Goal: Task Accomplishment & Management: Manage account settings

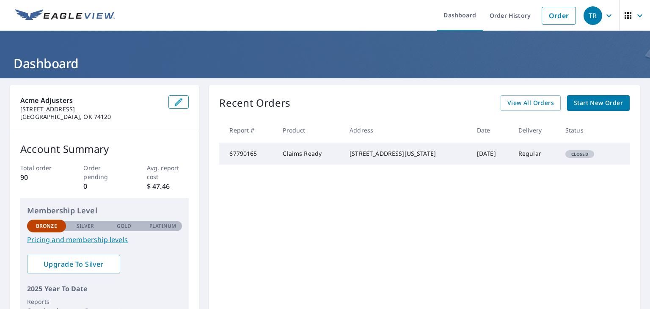
click at [636, 15] on icon "button" at bounding box center [639, 16] width 10 height 10
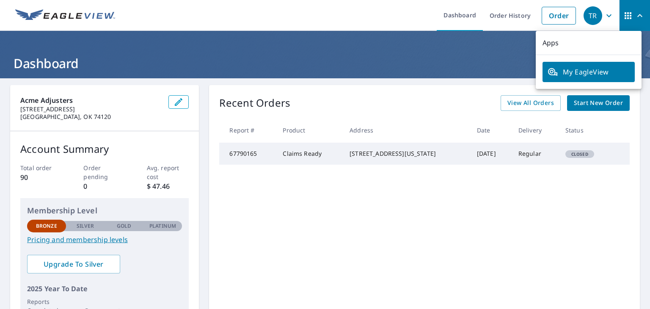
click at [636, 15] on icon "button" at bounding box center [639, 16] width 10 height 10
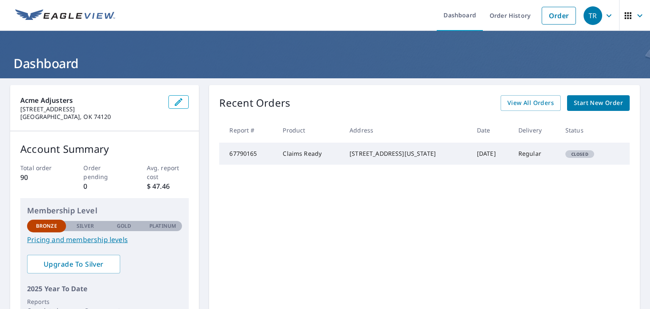
click at [603, 18] on icon "button" at bounding box center [608, 16] width 10 height 10
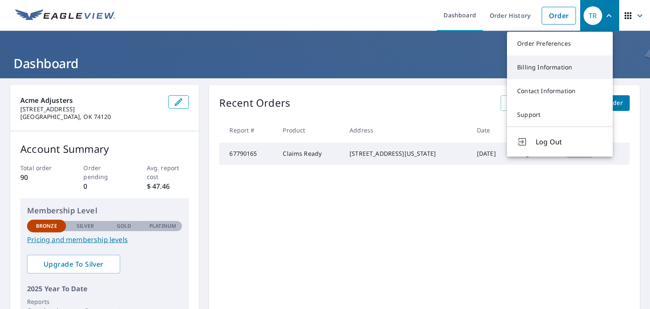
click at [551, 63] on link "Billing Information" at bounding box center [560, 67] width 106 height 24
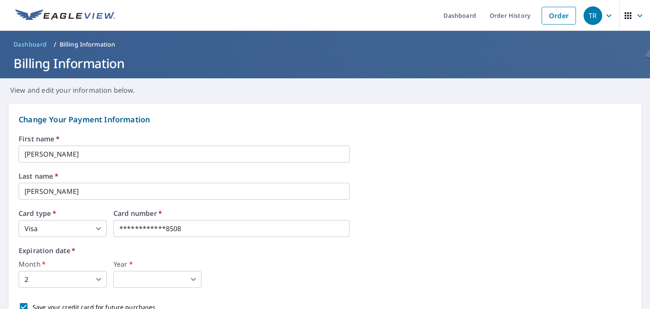
scroll to position [85, 0]
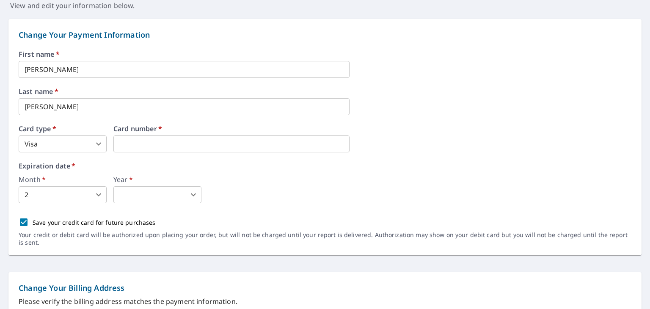
click at [100, 195] on body "TR TR Dashboard Order History Order TR Dashboard / Billing Information Billing …" at bounding box center [325, 154] width 650 height 309
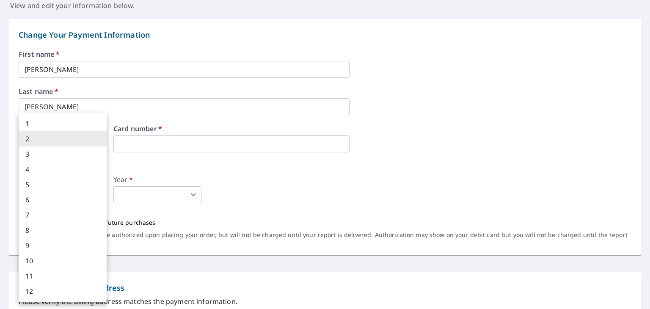
click at [91, 180] on li "5" at bounding box center [63, 184] width 88 height 15
type input "5"
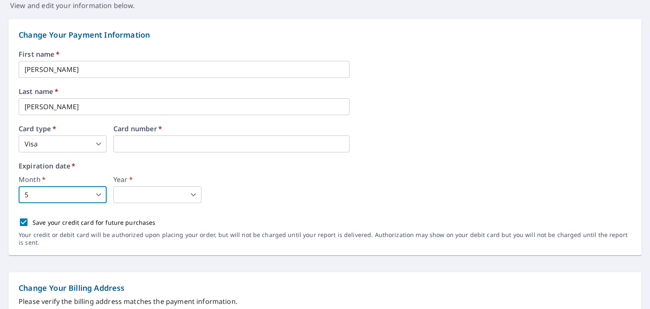
click at [164, 186] on div "Year   * ​ 2024 ​" at bounding box center [157, 189] width 88 height 27
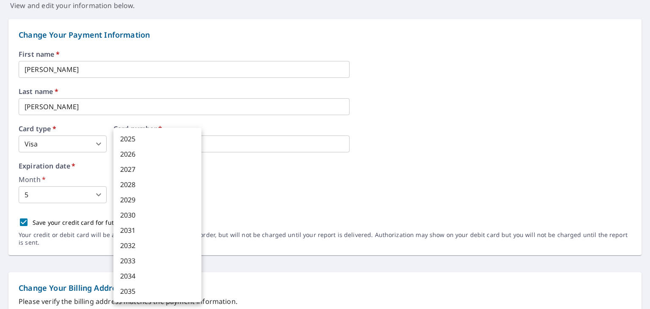
click at [164, 193] on body "TR TR Dashboard Order History Order TR Dashboard / Billing Information Billing …" at bounding box center [325, 154] width 650 height 309
click at [165, 215] on li "2030" at bounding box center [157, 214] width 88 height 15
type input "2030"
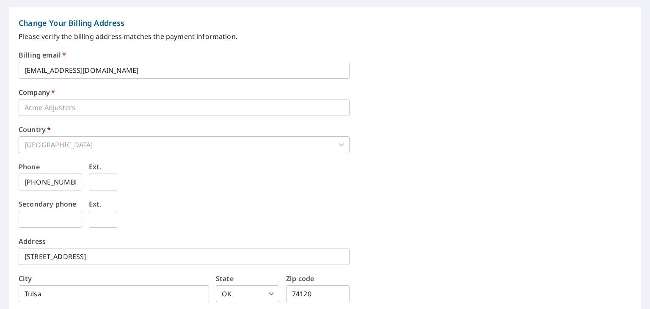
scroll to position [408, 0]
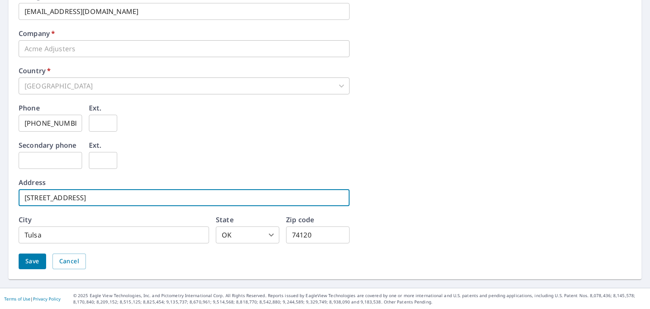
drag, startPoint x: 101, startPoint y: 200, endPoint x: 10, endPoint y: 203, distance: 90.9
click at [10, 203] on div "Change Your Billing Address Please verify the billing address matches the payme…" at bounding box center [324, 113] width 633 height 331
type input "[STREET_ADDRESS][PERSON_NAME]"
click at [90, 237] on input "Tulsa" at bounding box center [114, 234] width 190 height 17
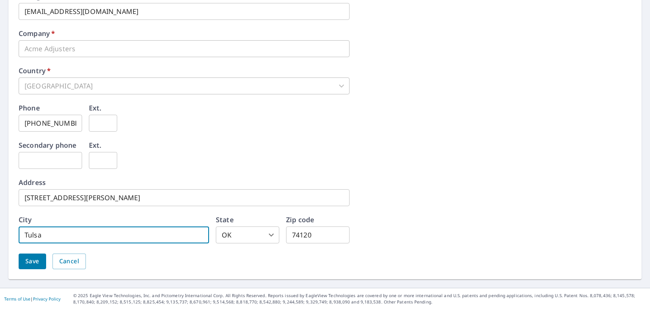
drag, startPoint x: 90, startPoint y: 237, endPoint x: 11, endPoint y: 233, distance: 78.4
click at [11, 233] on div "Change Your Billing Address Please verify the billing address matches the payme…" at bounding box center [324, 113] width 633 height 331
type input "[US_STATE][GEOGRAPHIC_DATA]"
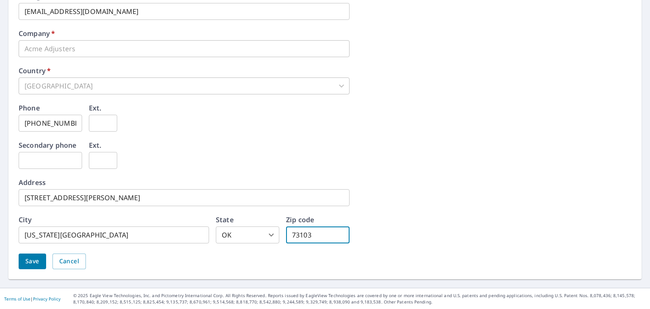
type input "73103"
click at [32, 258] on span "Save" at bounding box center [32, 261] width 14 height 11
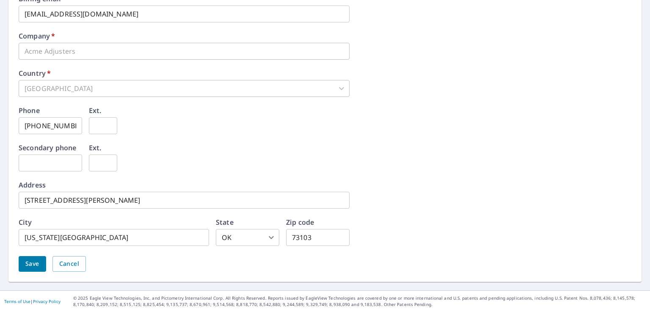
scroll to position [430, 0]
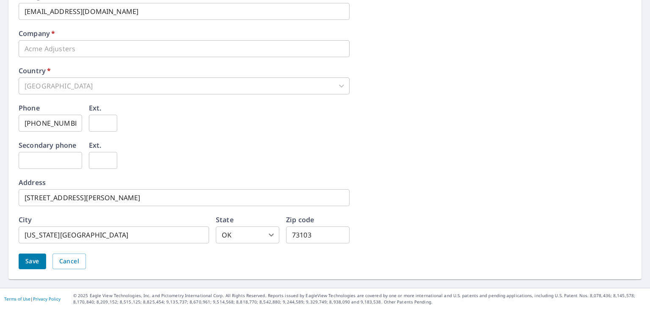
click at [38, 263] on span "Save" at bounding box center [32, 261] width 14 height 11
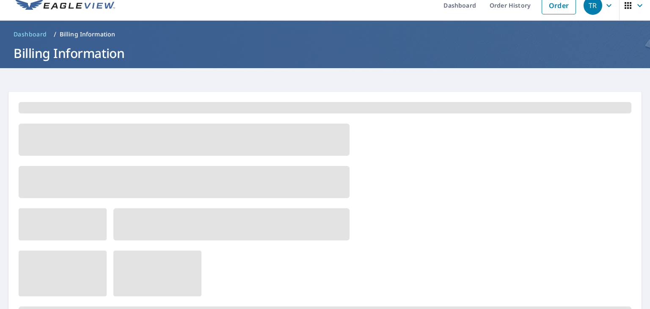
scroll to position [0, 0]
